Goal: Task Accomplishment & Management: Use online tool/utility

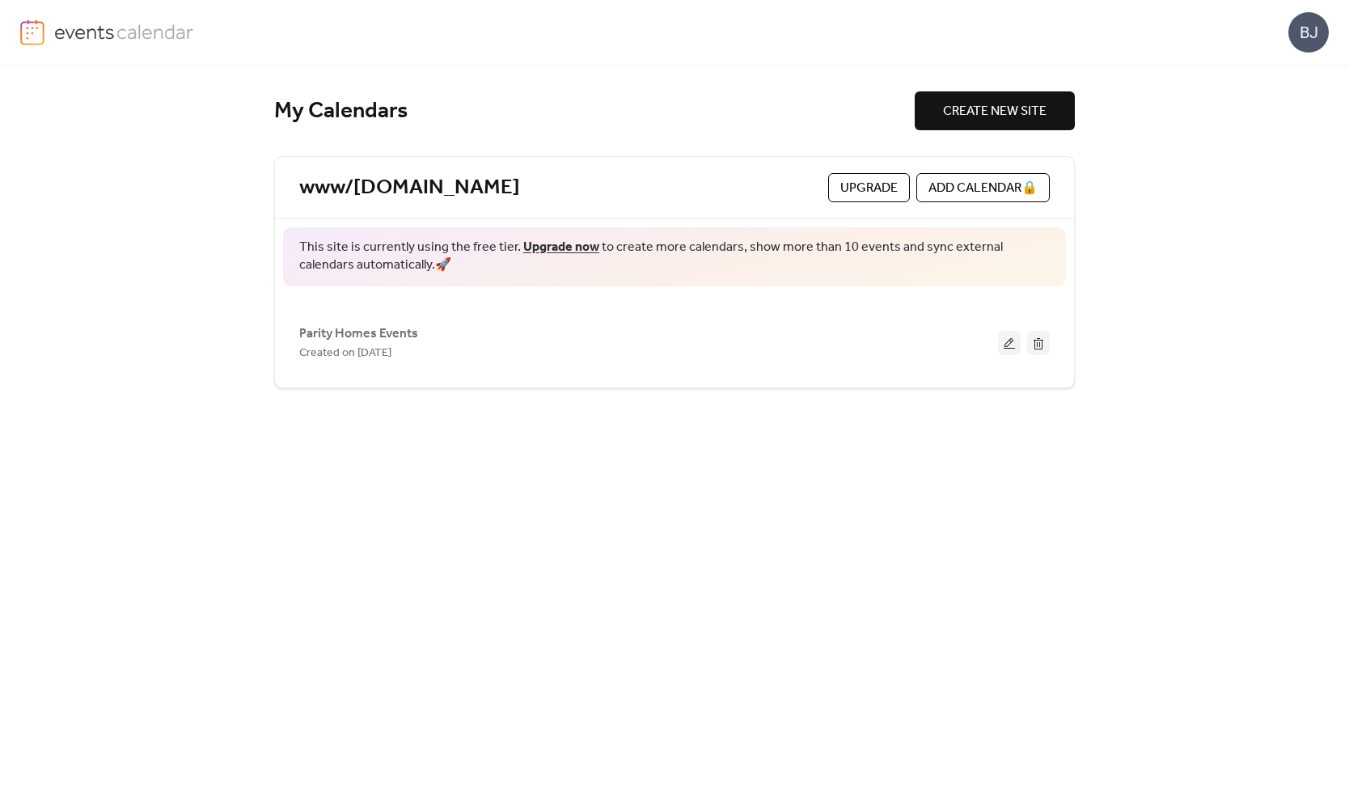
click at [483, 306] on div "Parity Homes Events Created on [DATE]" at bounding box center [674, 336] width 751 height 77
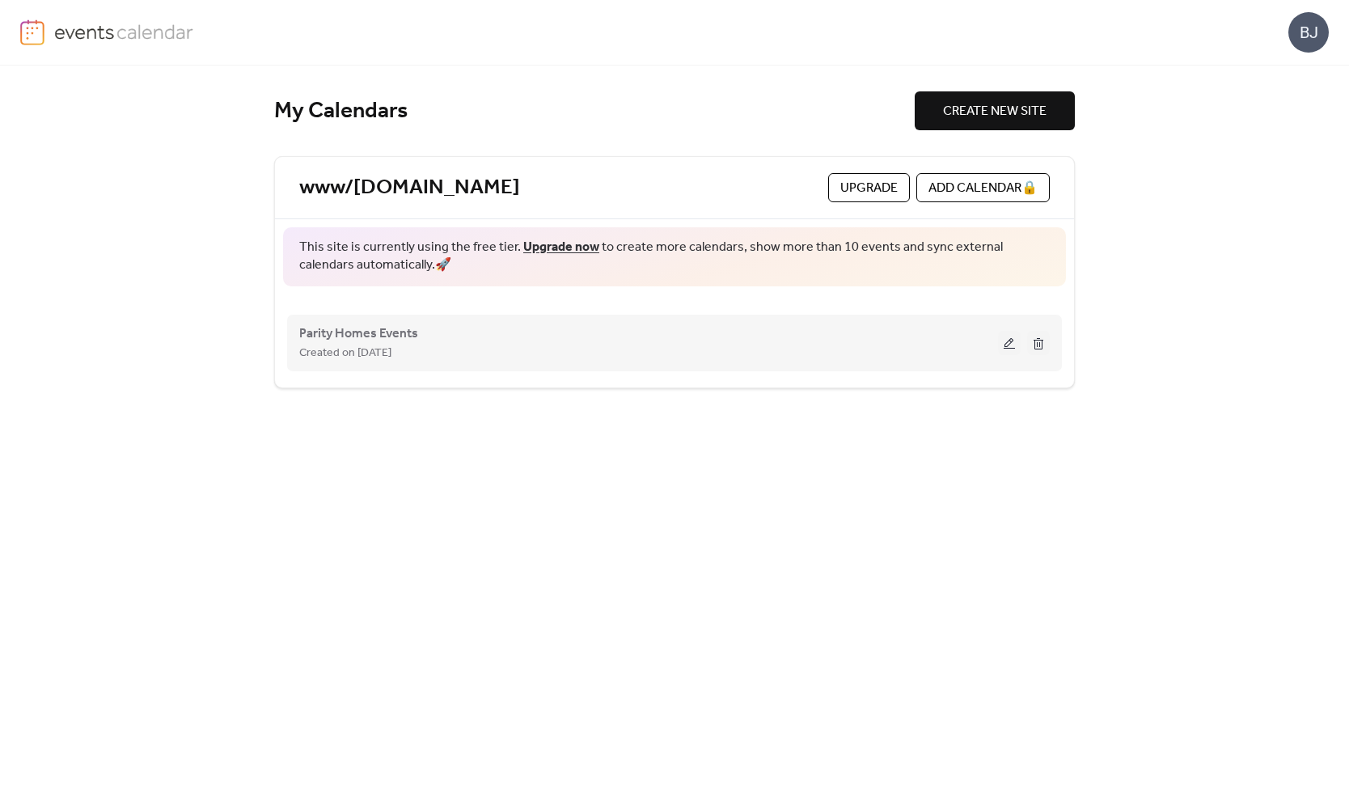
click at [366, 352] on span "Created on [DATE]" at bounding box center [345, 353] width 92 height 19
click at [1006, 345] on button at bounding box center [1009, 343] width 23 height 24
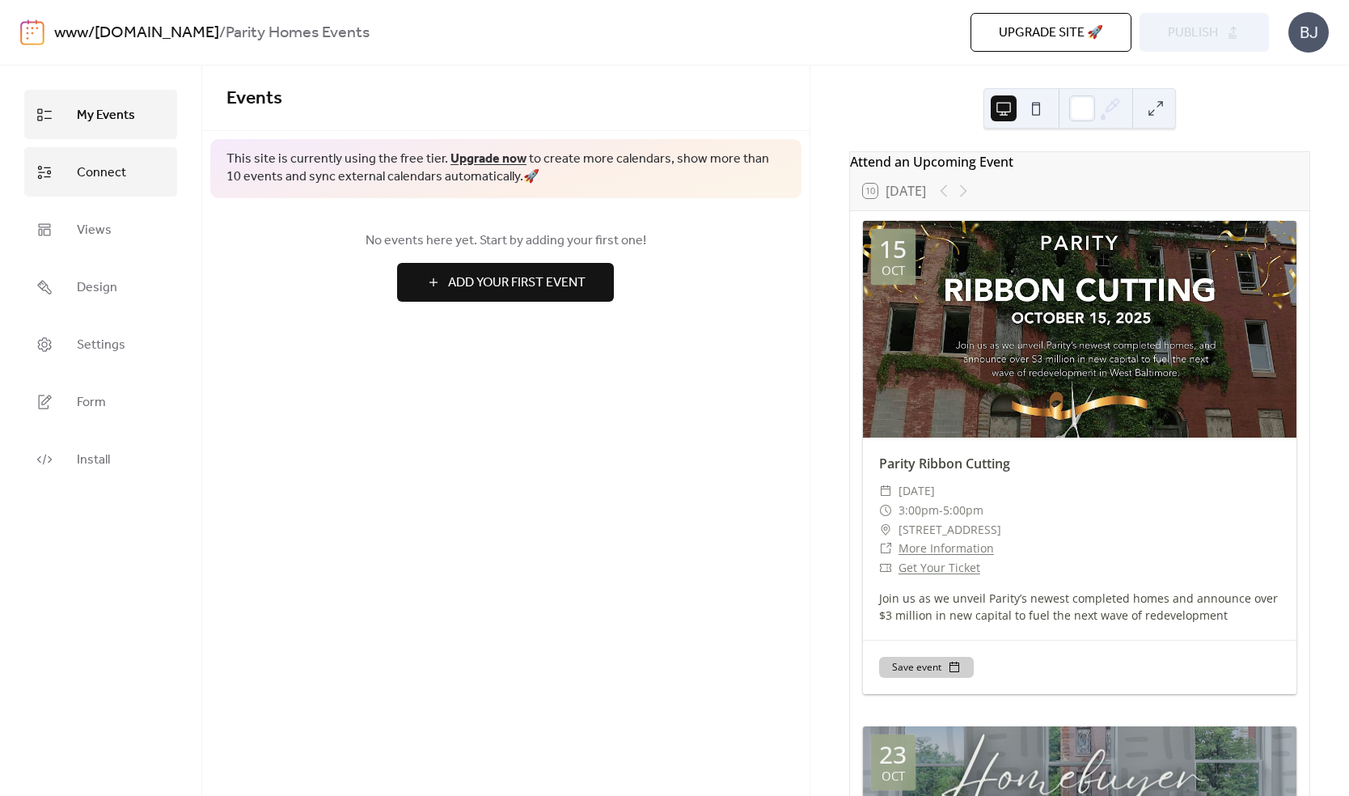
click at [100, 181] on span "Connect" at bounding box center [101, 172] width 49 height 25
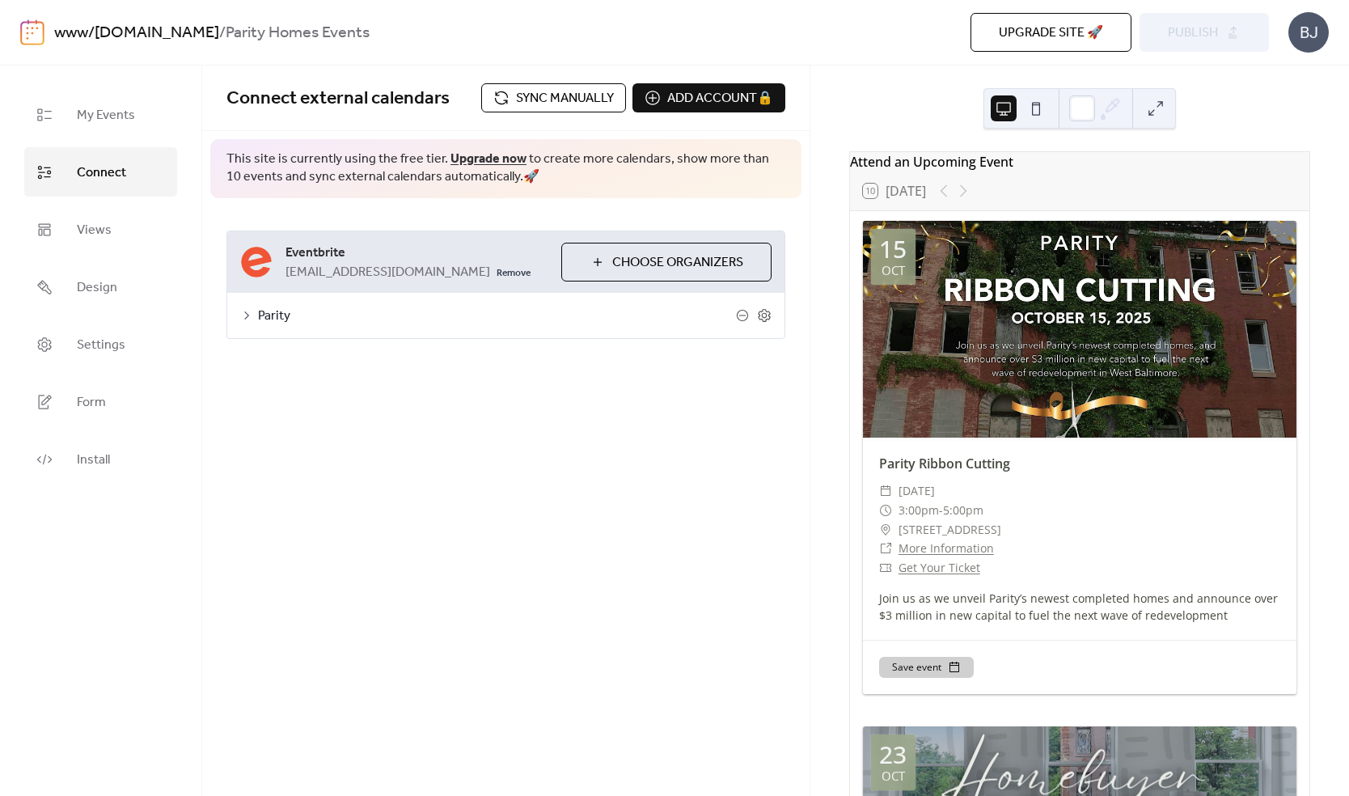
click at [751, 480] on div "**********" at bounding box center [505, 431] width 607 height 730
click at [1106, 193] on div "10 [DATE]" at bounding box center [1079, 190] width 459 height 39
click at [111, 230] on link "Views" at bounding box center [100, 229] width 153 height 49
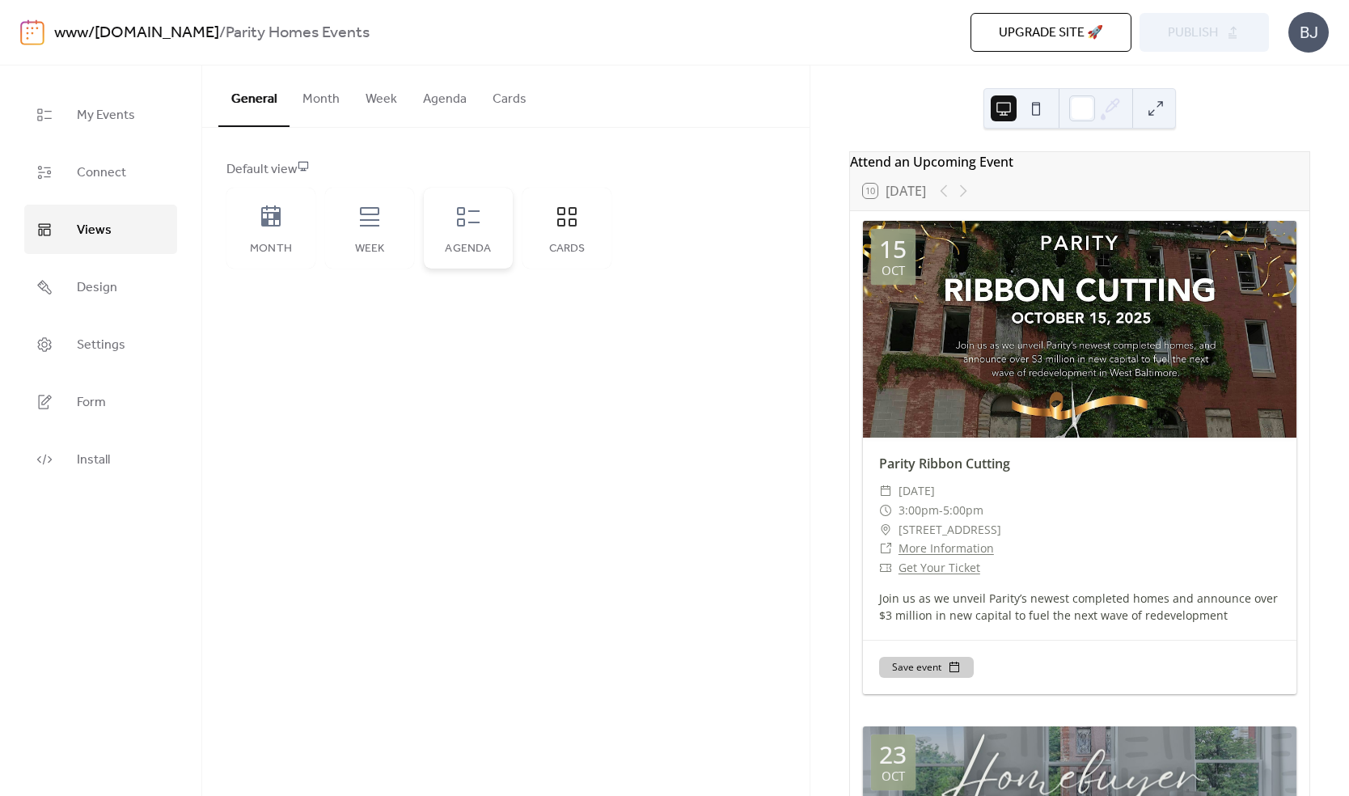
click at [479, 243] on div "Agenda" at bounding box center [468, 249] width 57 height 13
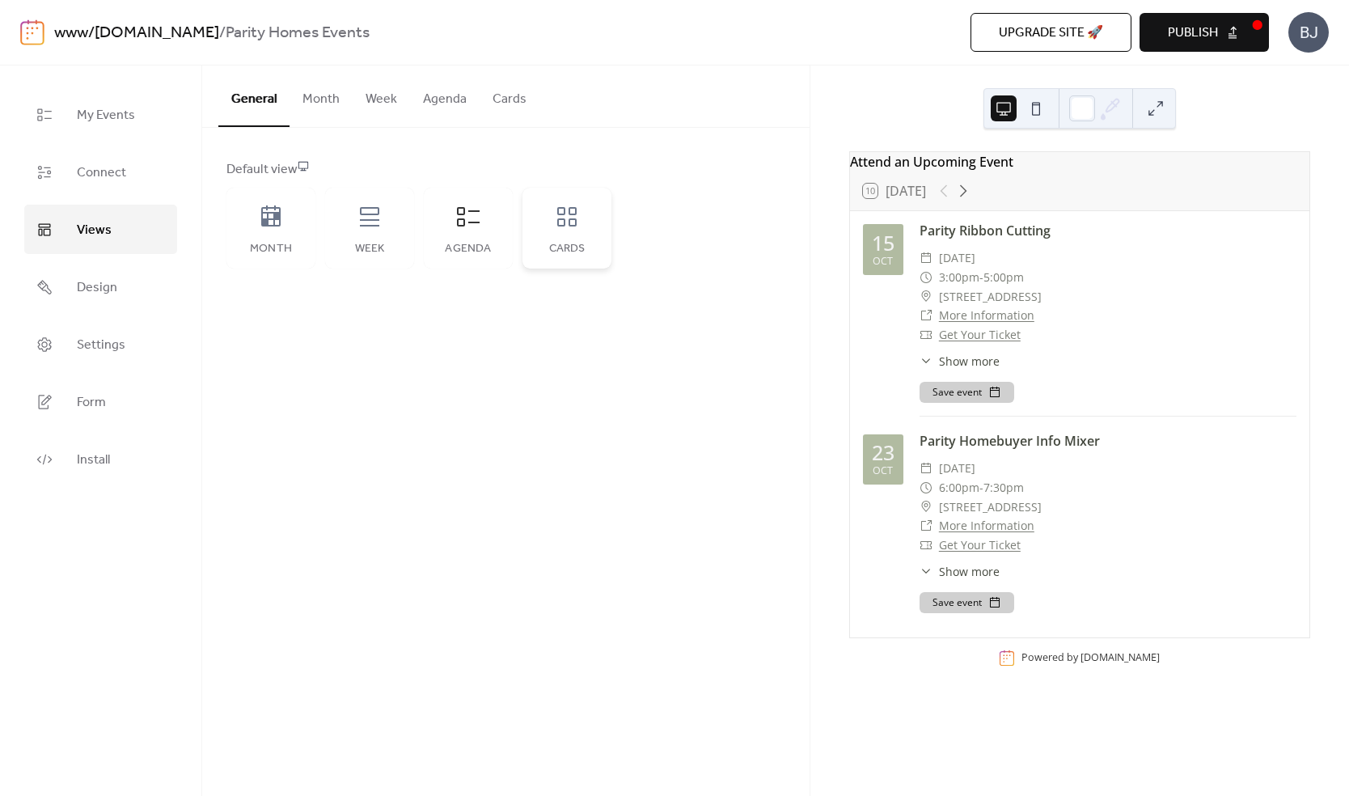
click at [551, 255] on div "Cards" at bounding box center [567, 249] width 57 height 13
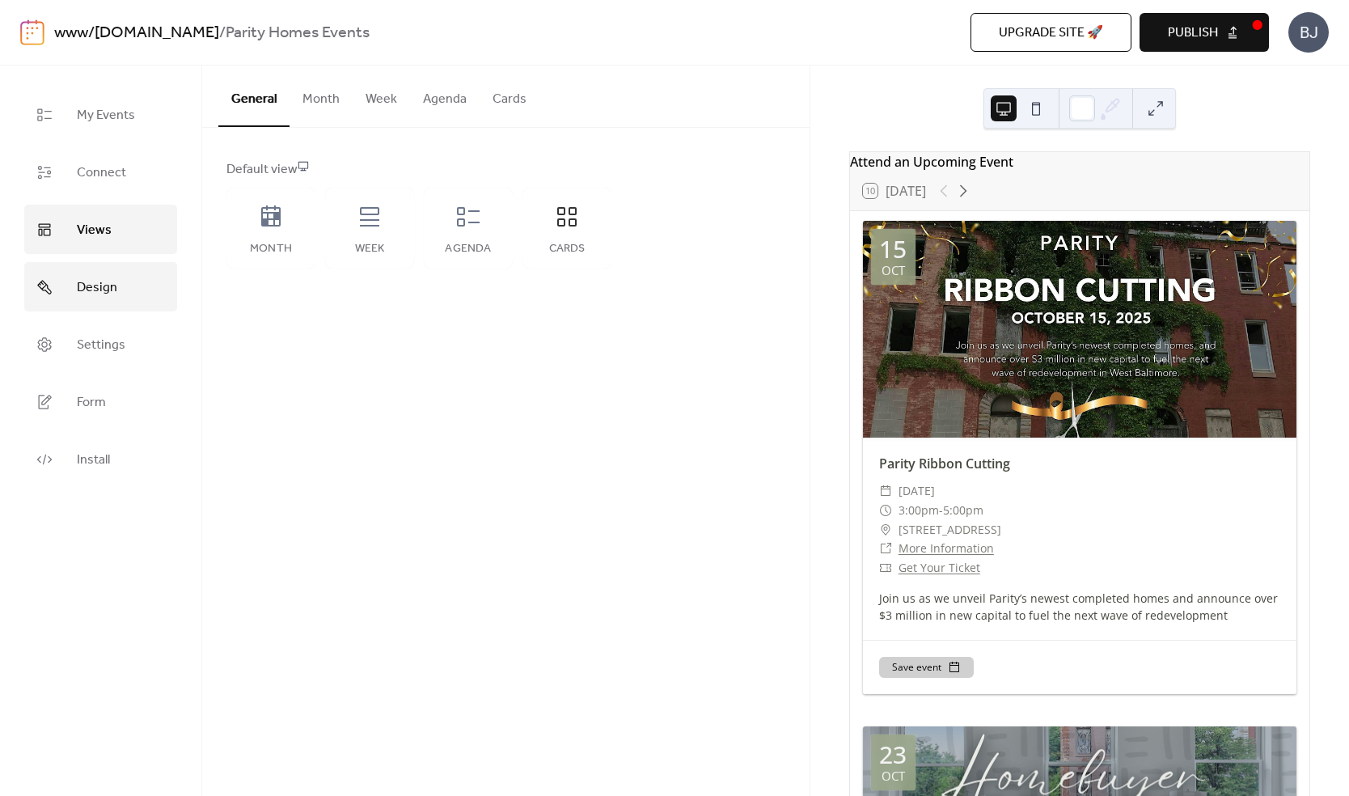
click at [100, 294] on span "Design" at bounding box center [97, 287] width 40 height 25
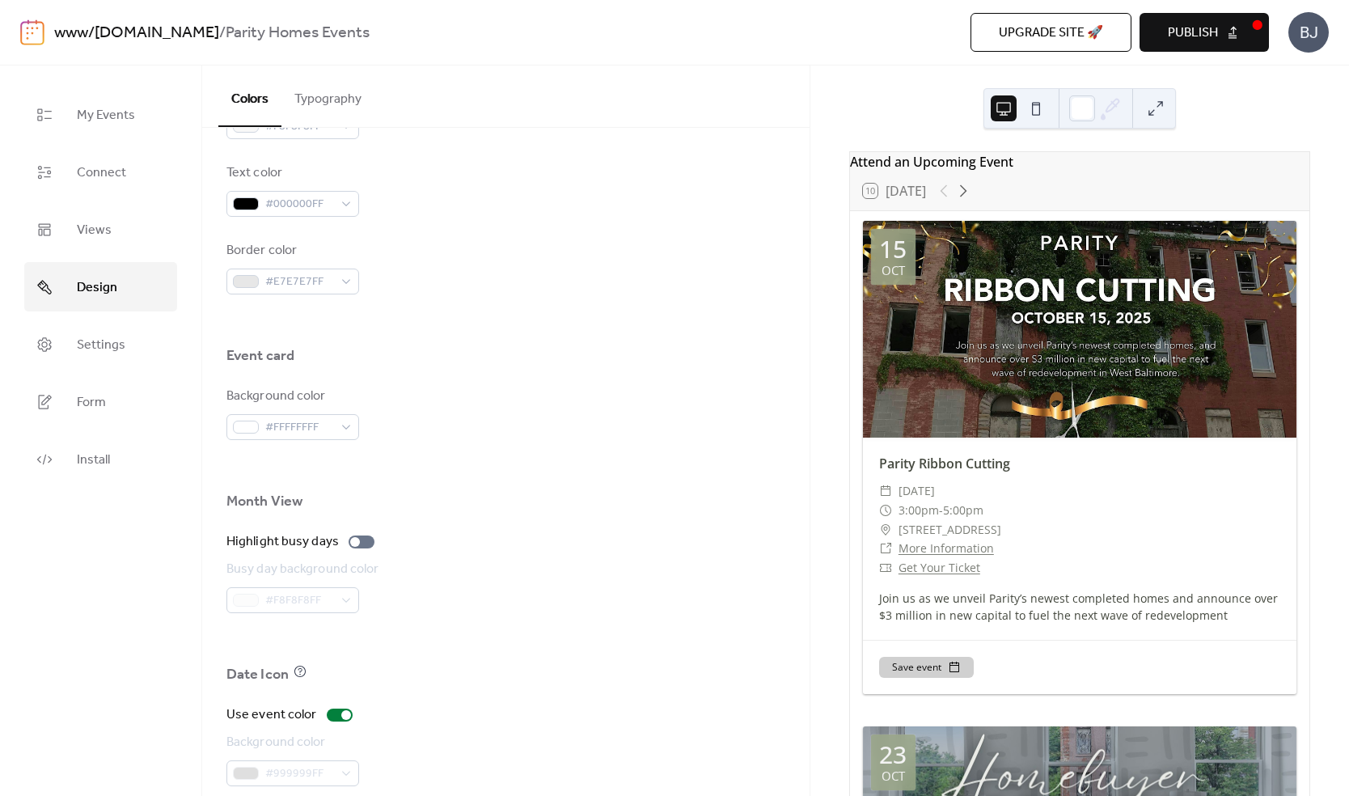
scroll to position [899, 0]
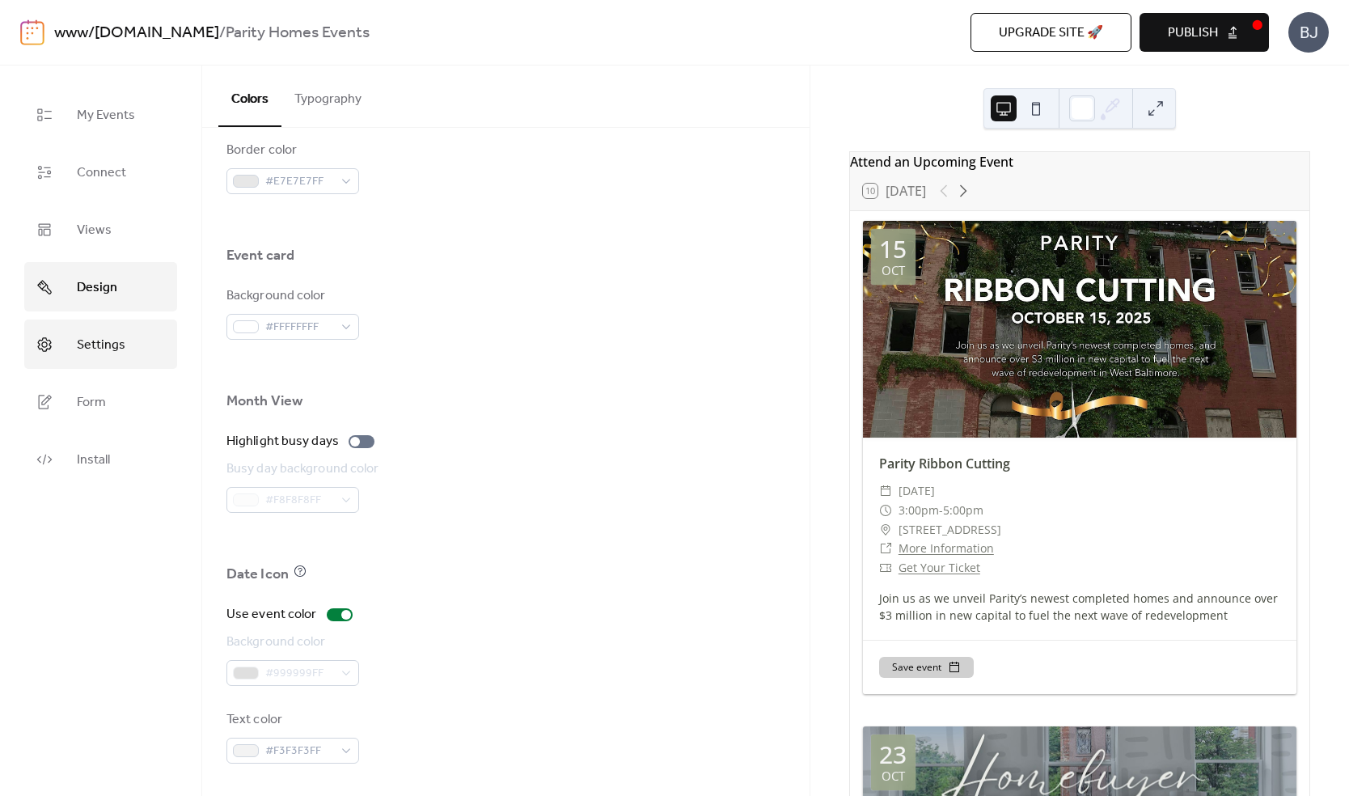
click at [100, 332] on span "Settings" at bounding box center [101, 344] width 49 height 25
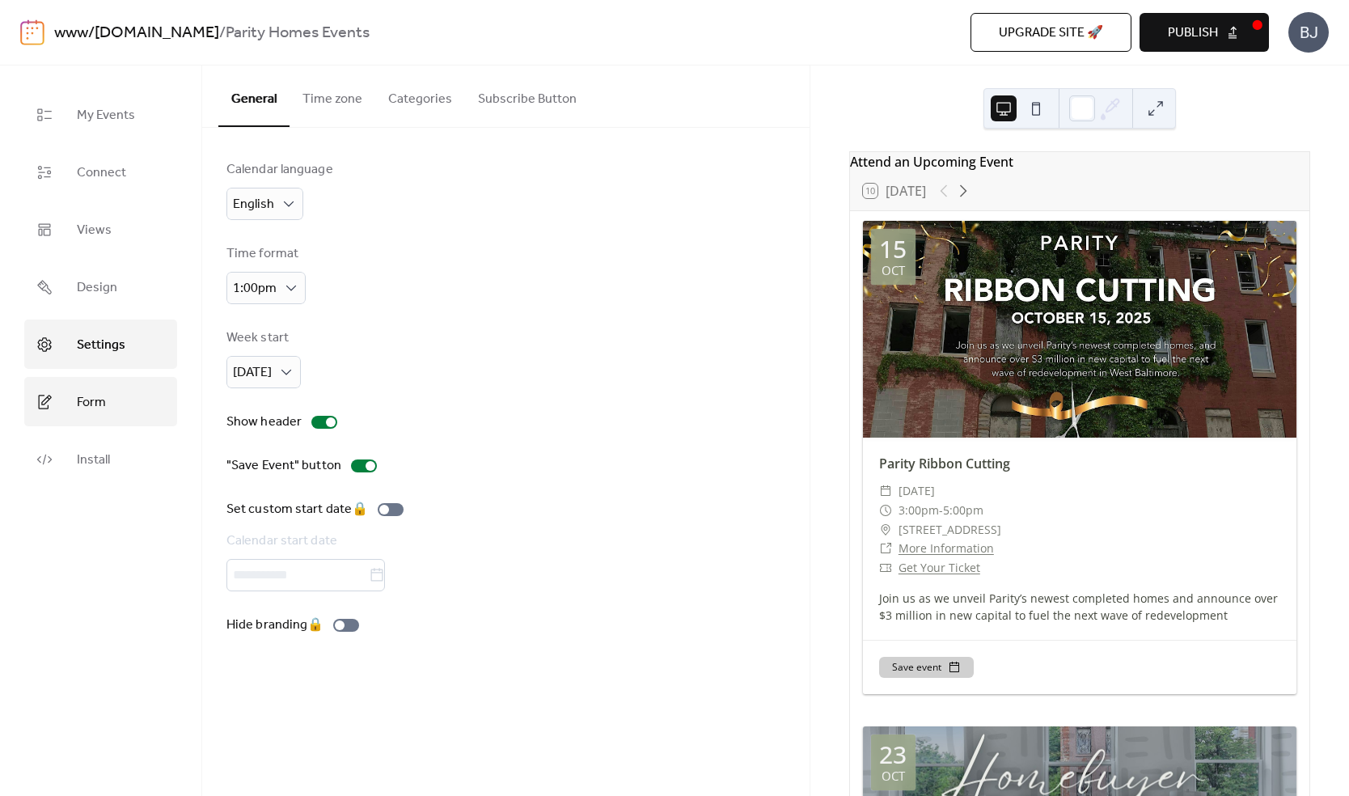
click at [66, 394] on link "Form" at bounding box center [100, 401] width 153 height 49
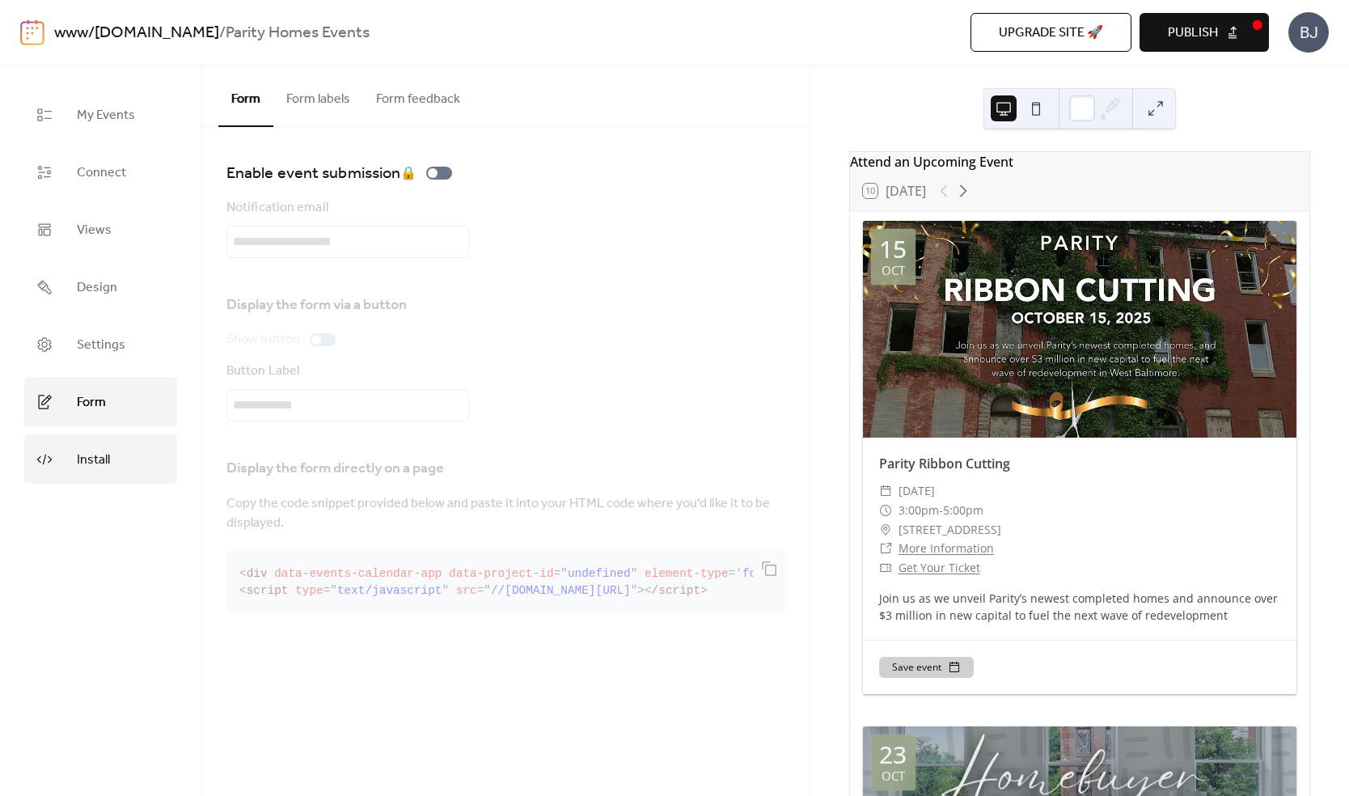
click at [113, 463] on link "Install" at bounding box center [100, 458] width 153 height 49
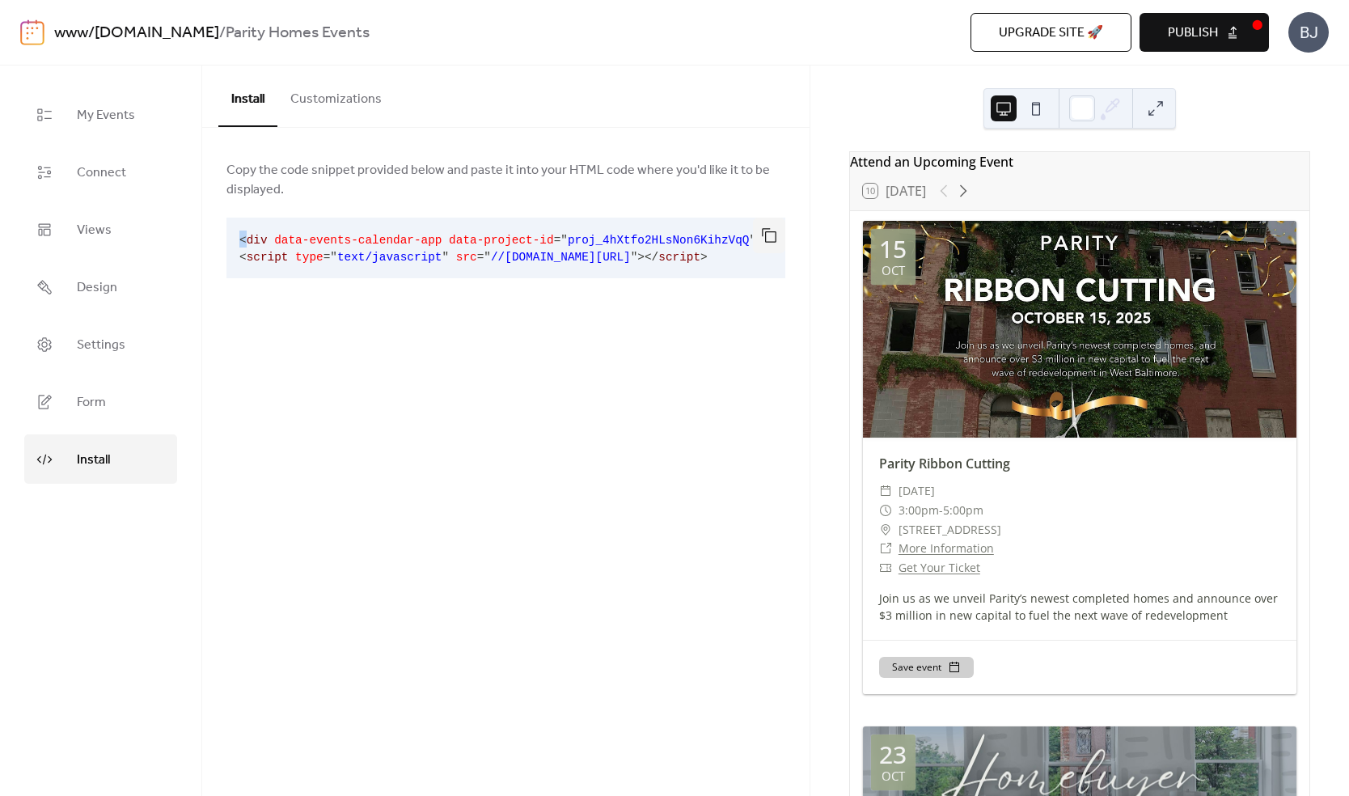
click at [248, 240] on pre "< div data-events-calendar-app data-project-id = " proj_4hXtfo2HLsNon6KihzVqQ "…" at bounding box center [492, 248] width 533 height 61
click at [769, 235] on button "button" at bounding box center [769, 236] width 32 height 36
click at [365, 167] on span "Copy the code snippet provided below and paste it into your HTML code where you…" at bounding box center [505, 180] width 559 height 39
click at [383, 186] on span "Copy the code snippet provided below and paste it into your HTML code where you…" at bounding box center [505, 180] width 559 height 39
click at [358, 105] on button "Customizations" at bounding box center [335, 96] width 117 height 60
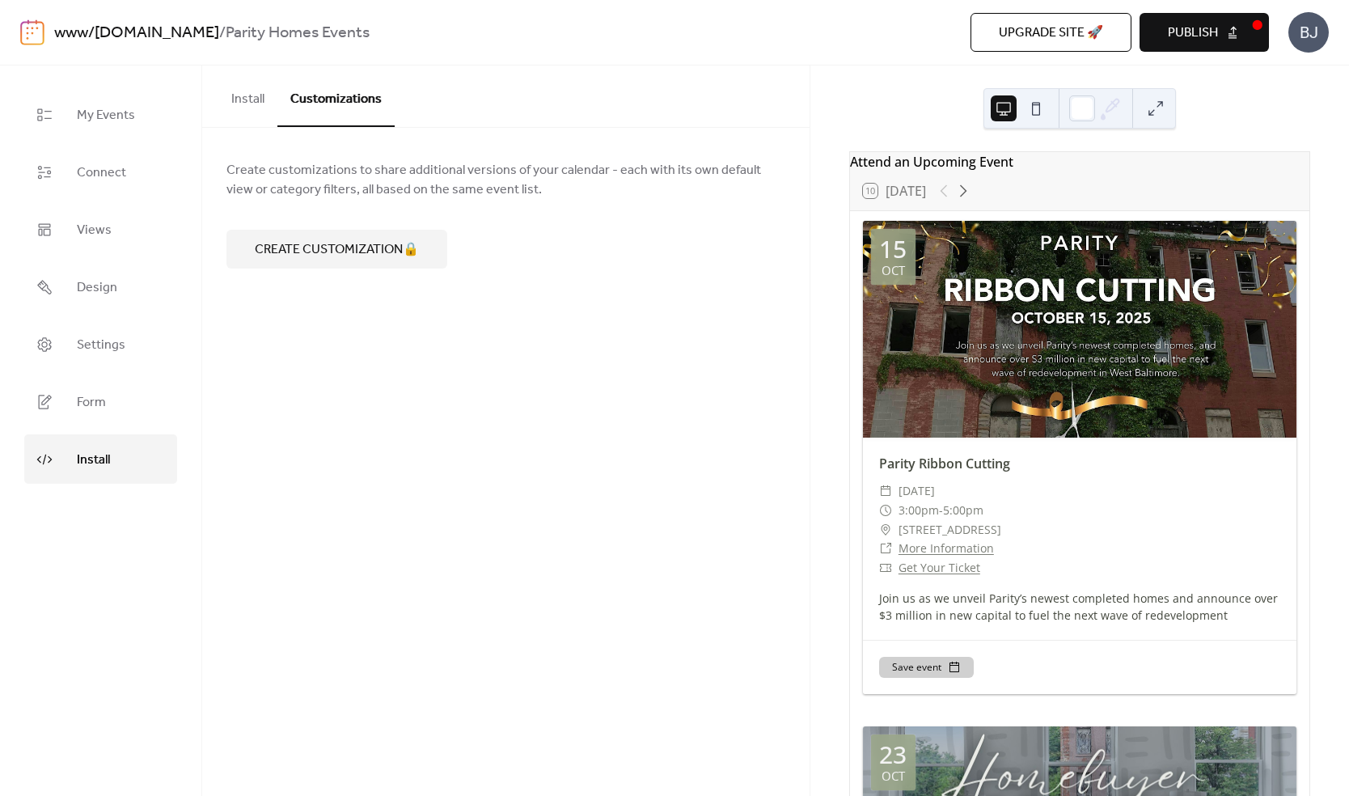
click at [1041, 107] on button at bounding box center [1036, 108] width 26 height 26
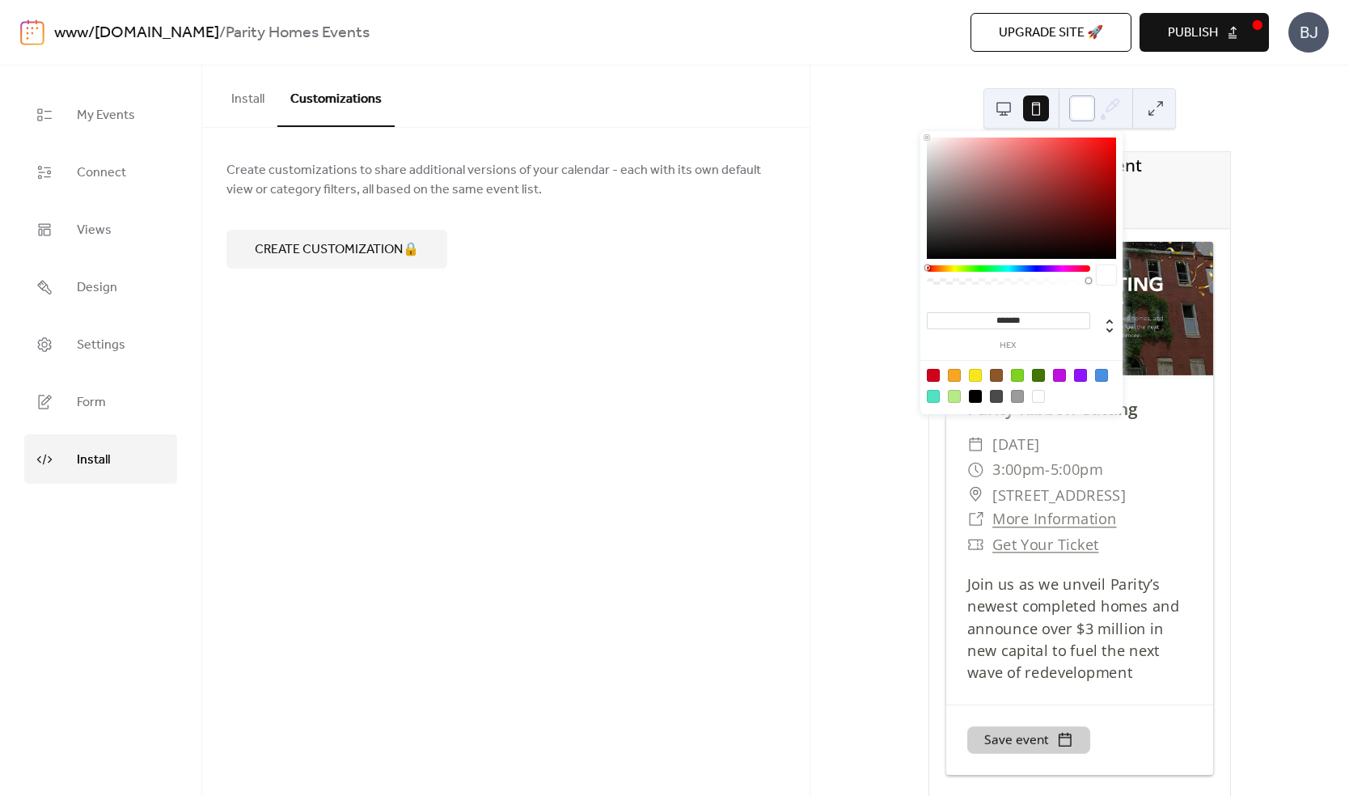
click at [1088, 116] on div at bounding box center [1082, 108] width 26 height 26
click at [1153, 113] on button at bounding box center [1156, 108] width 26 height 26
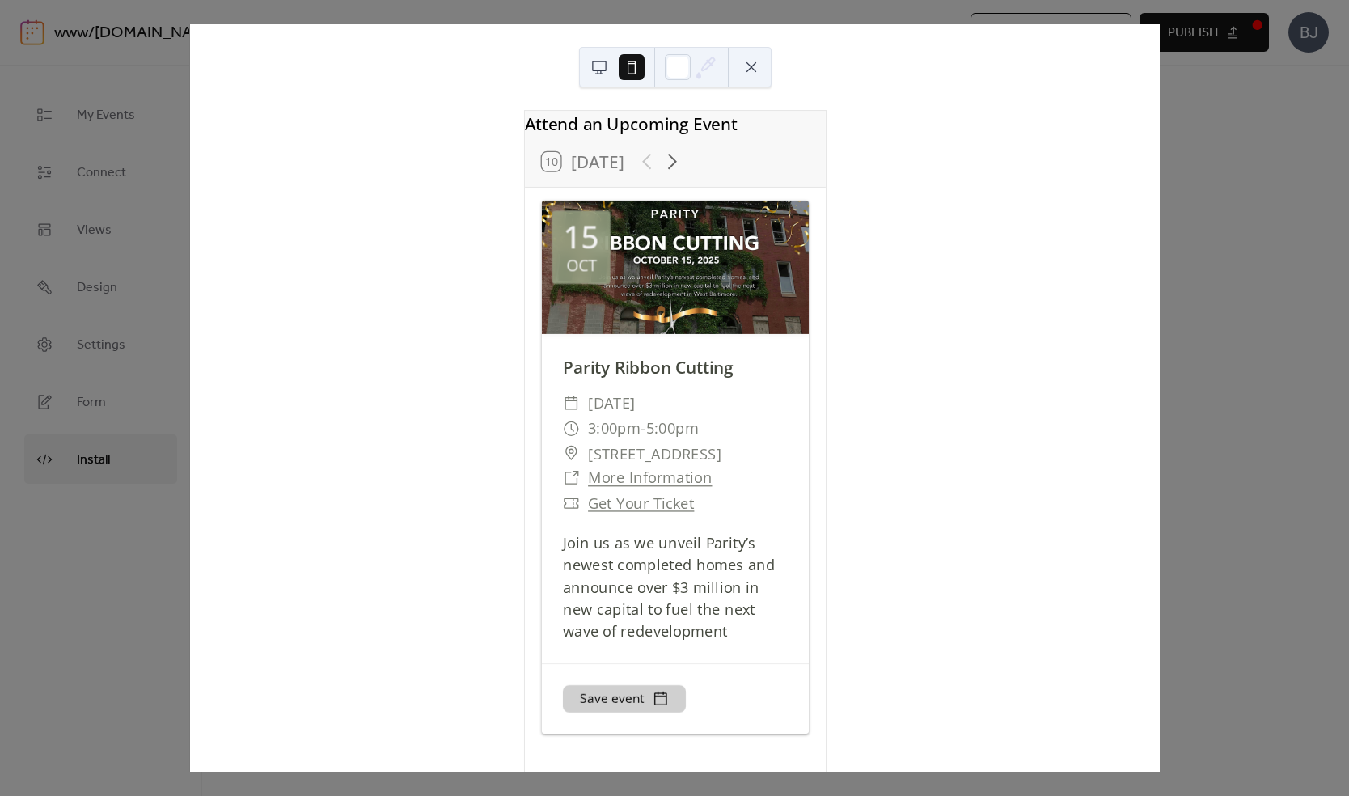
click at [606, 60] on button at bounding box center [599, 67] width 26 height 26
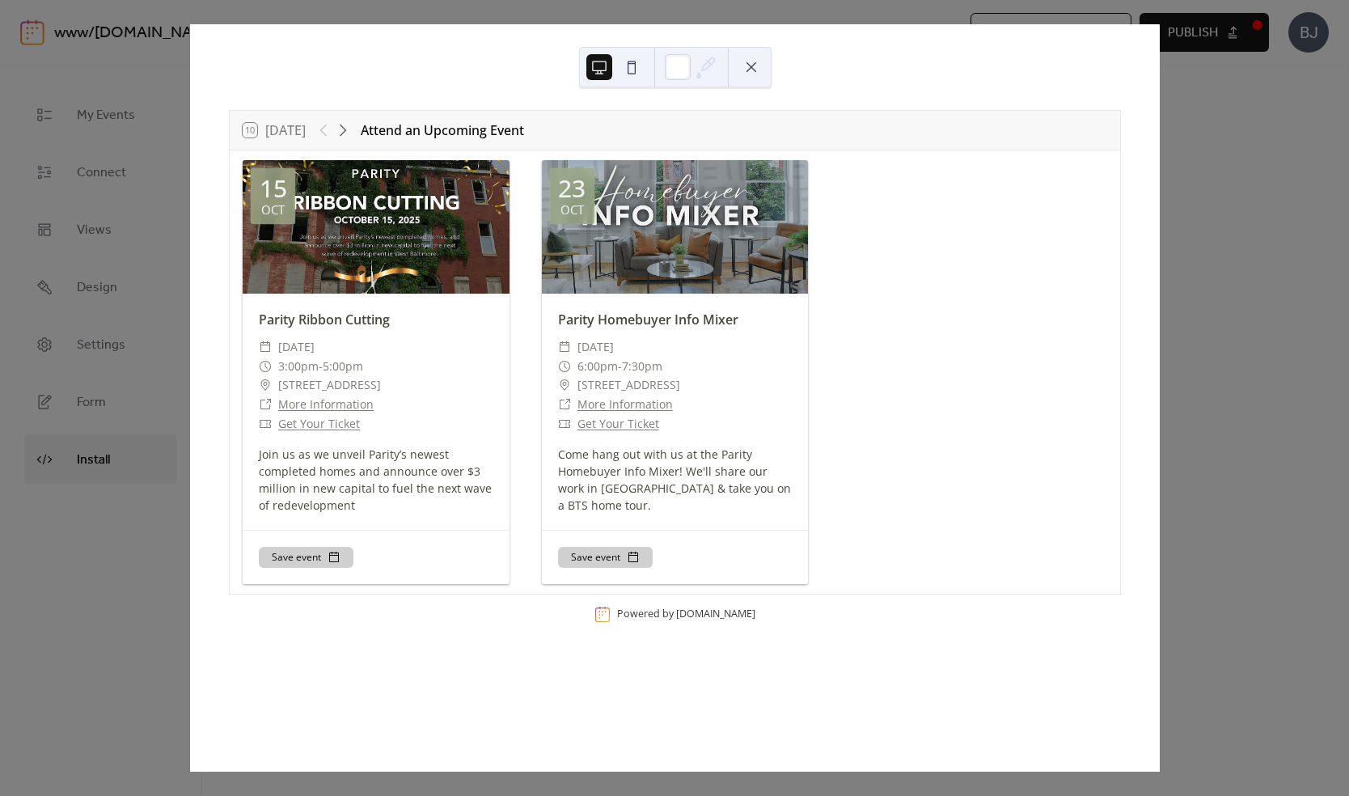
click at [1160, 161] on div "10 [DATE] Attend an Upcoming Event [DATE] Parity Ribbon Cutting ​ [DATE] ​ 3:00…" at bounding box center [674, 397] width 971 height 747
click at [753, 67] on button at bounding box center [752, 67] width 26 height 26
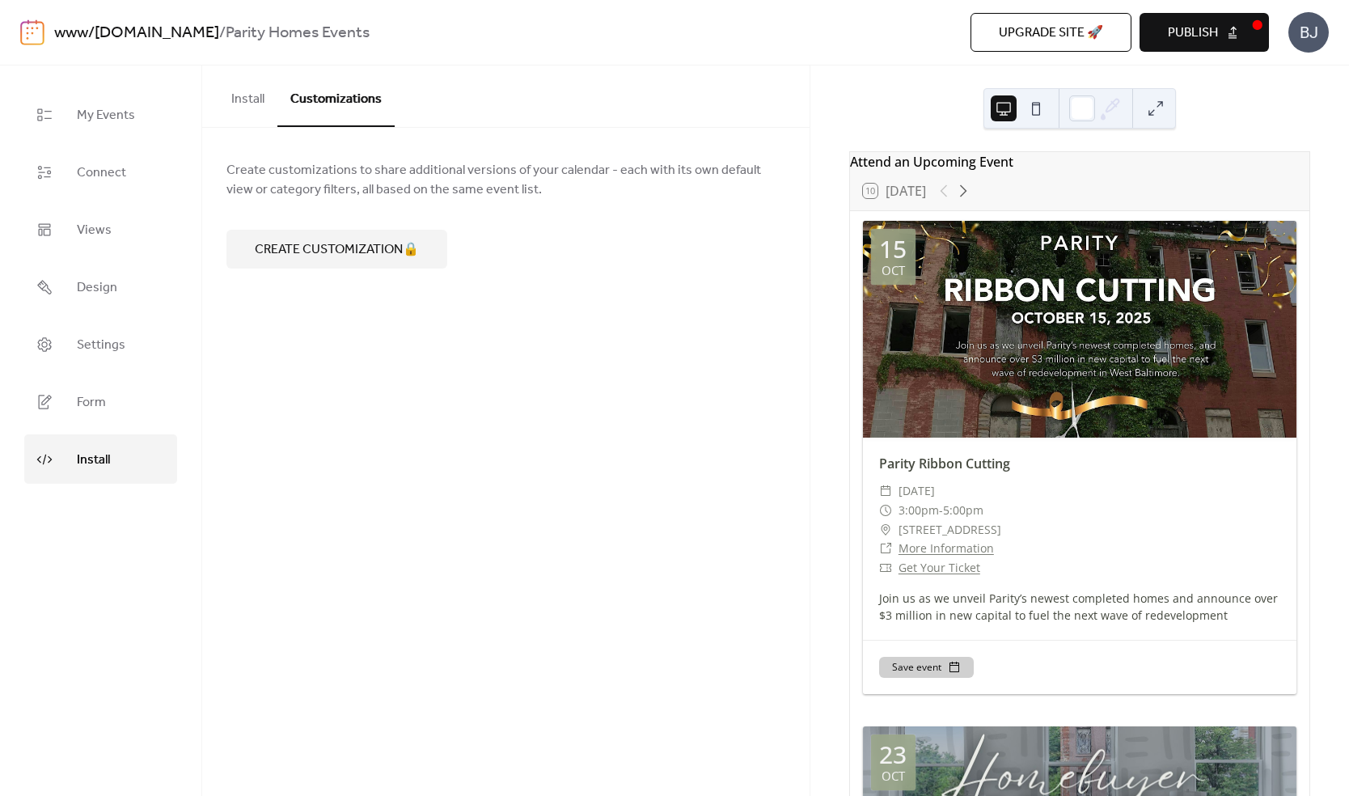
click at [269, 100] on button "Install" at bounding box center [247, 96] width 59 height 60
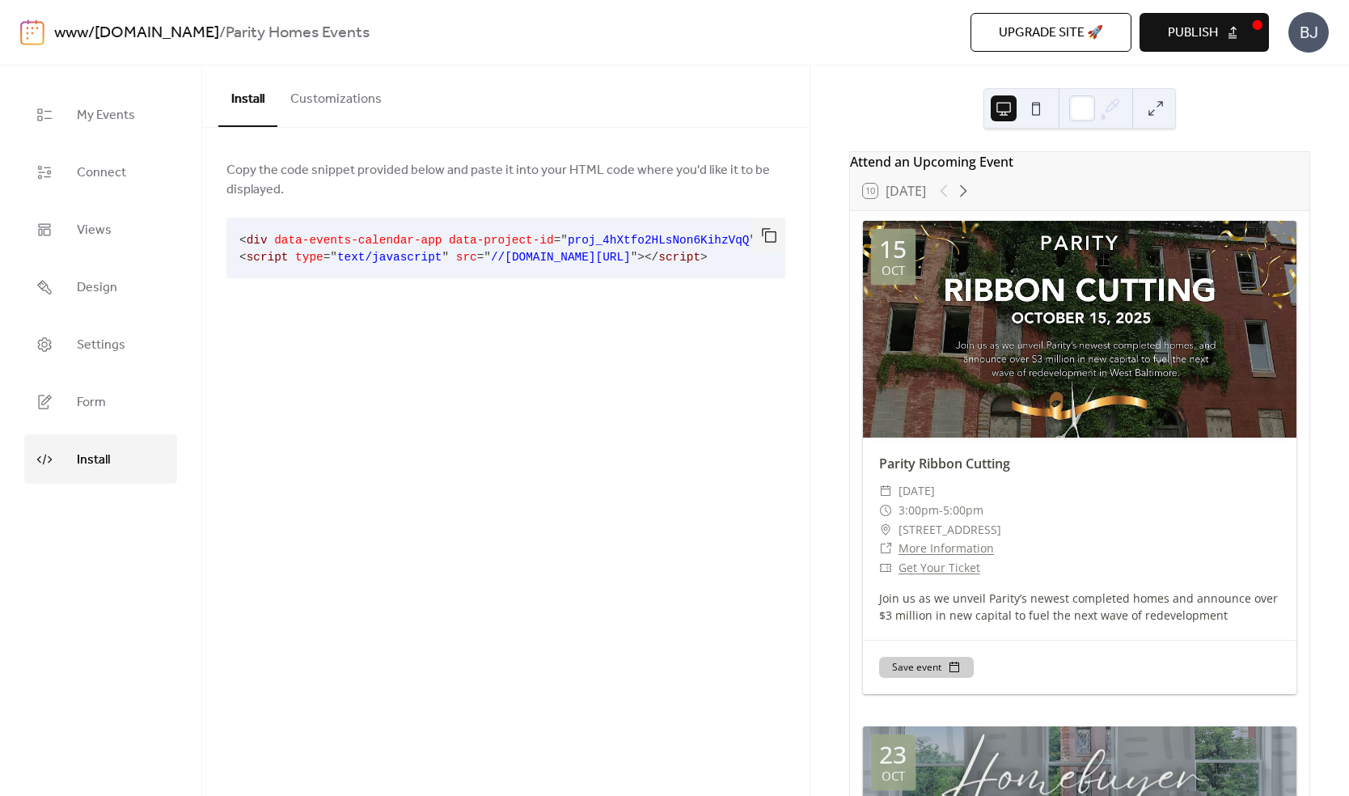
click at [578, 243] on span "proj_4hXtfo2HLsNon6KihzVqQ" at bounding box center [659, 240] width 182 height 13
drag, startPoint x: 648, startPoint y: 243, endPoint x: 795, endPoint y: 245, distance: 147.2
click at [795, 245] on div "Copy the code snippet provided below and paste it into your HTML code where you…" at bounding box center [505, 235] width 607 height 215
click at [619, 242] on span "proj_4hXtfo2HLsNon6KihzVqQ" at bounding box center [593, 240] width 182 height 13
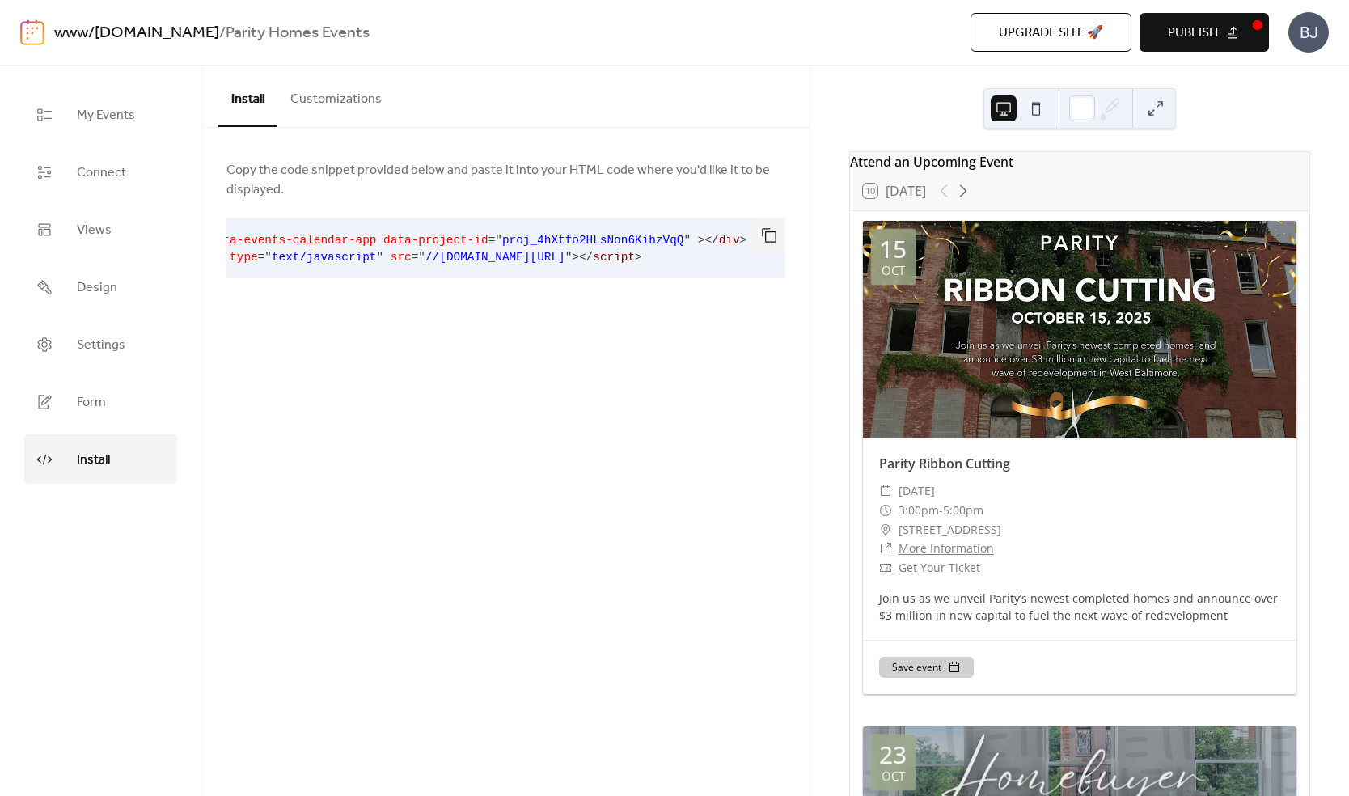
click at [218, 586] on div "Install Customizations Copy the code snippet provided below and paste it into y…" at bounding box center [505, 431] width 607 height 730
click at [1228, 32] on button "Publish" at bounding box center [1204, 32] width 129 height 39
click at [1242, 90] on div "Attend an Upcoming Event 10 [DATE] [DATE] Parity Ribbon Cutting ​ [DATE] ​ 3:00…" at bounding box center [1080, 431] width 539 height 730
